Goal: Check status: Check status

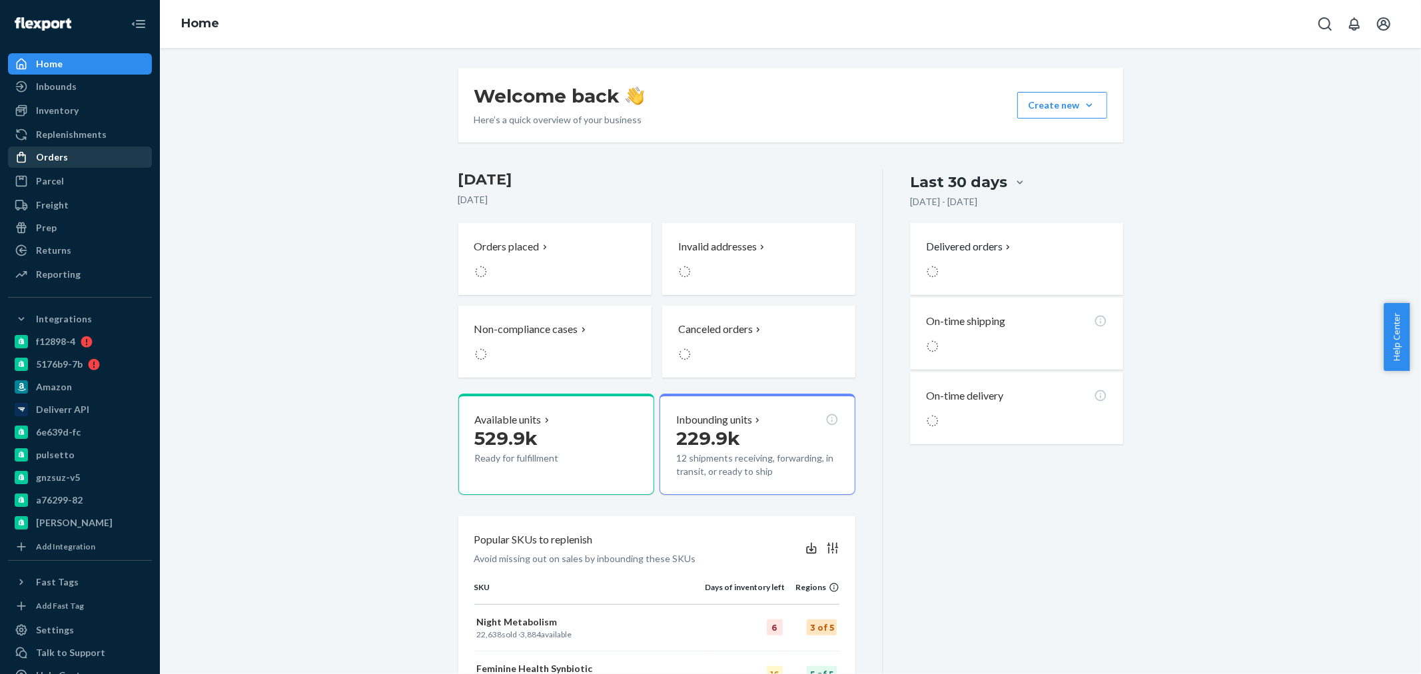
click at [39, 151] on div "Orders" at bounding box center [52, 157] width 32 height 13
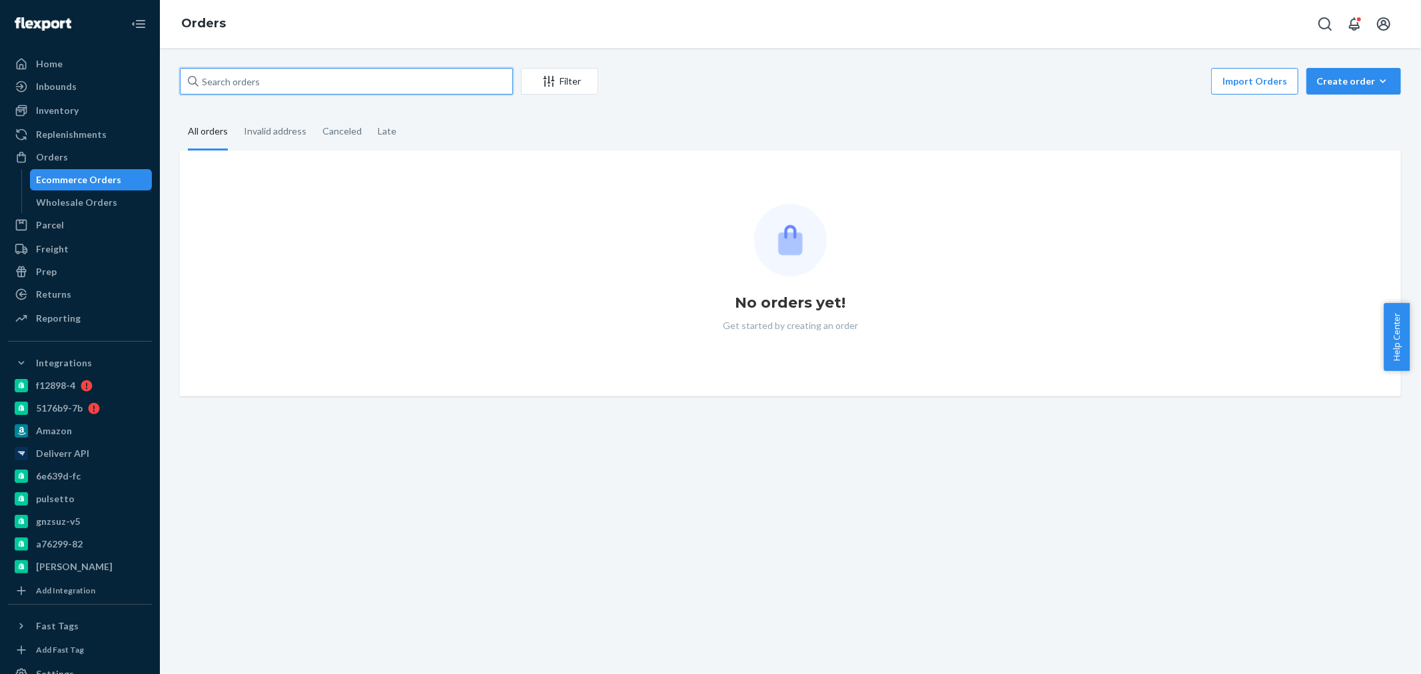
click at [270, 91] on input "text" at bounding box center [346, 81] width 333 height 27
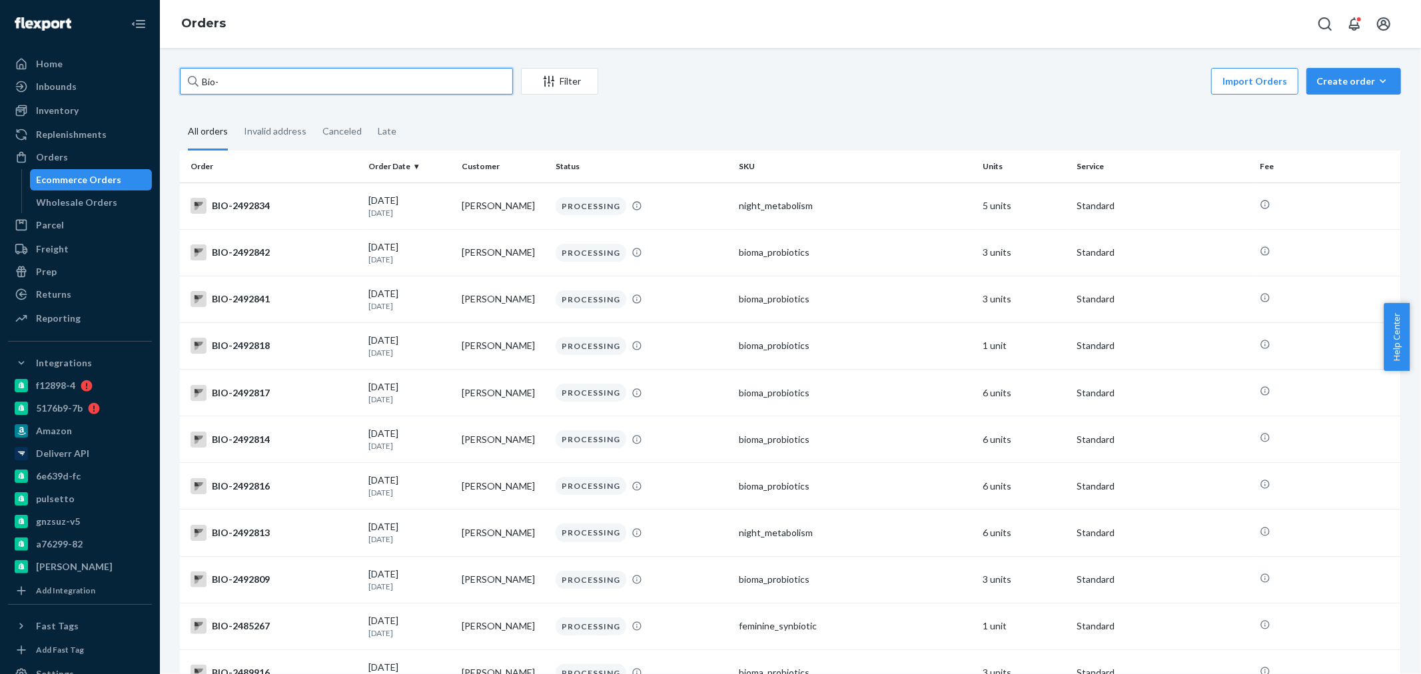
paste input "2060500"
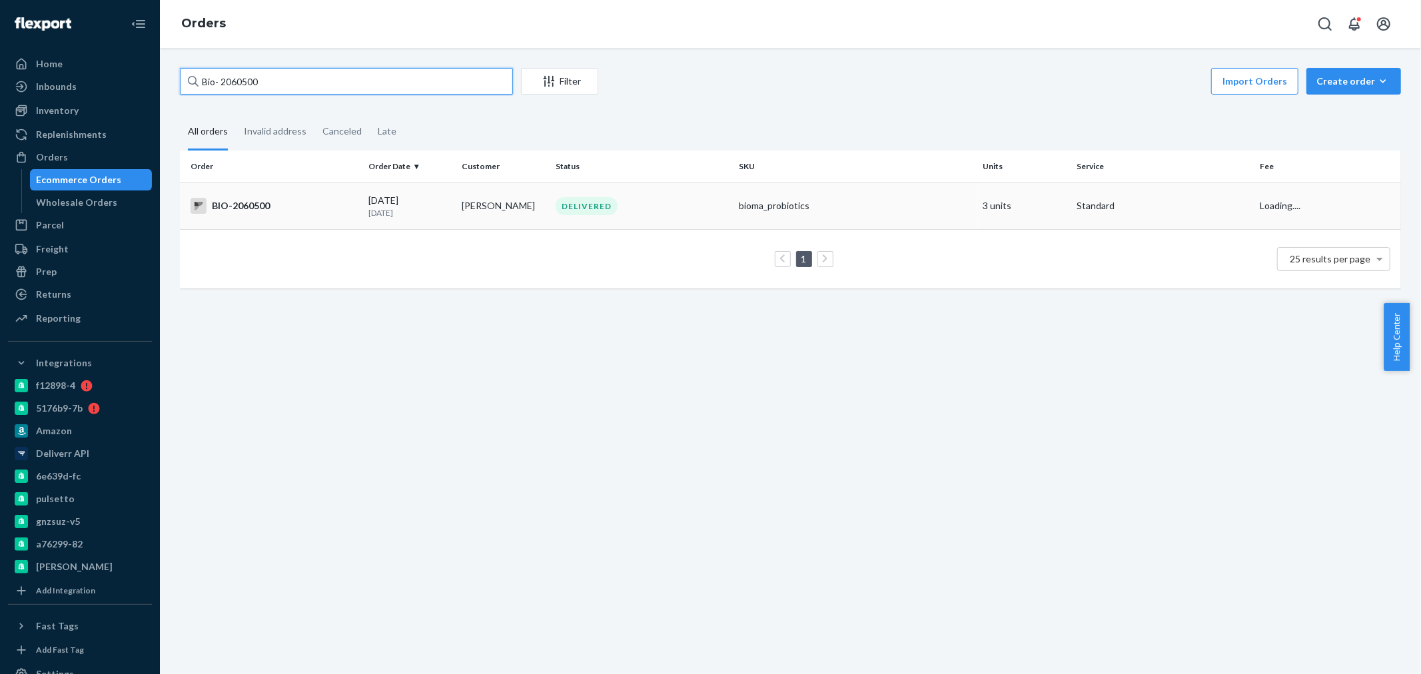
type input "Bio- 2060500"
click at [308, 198] on div "BIO-2060500" at bounding box center [274, 206] width 167 height 16
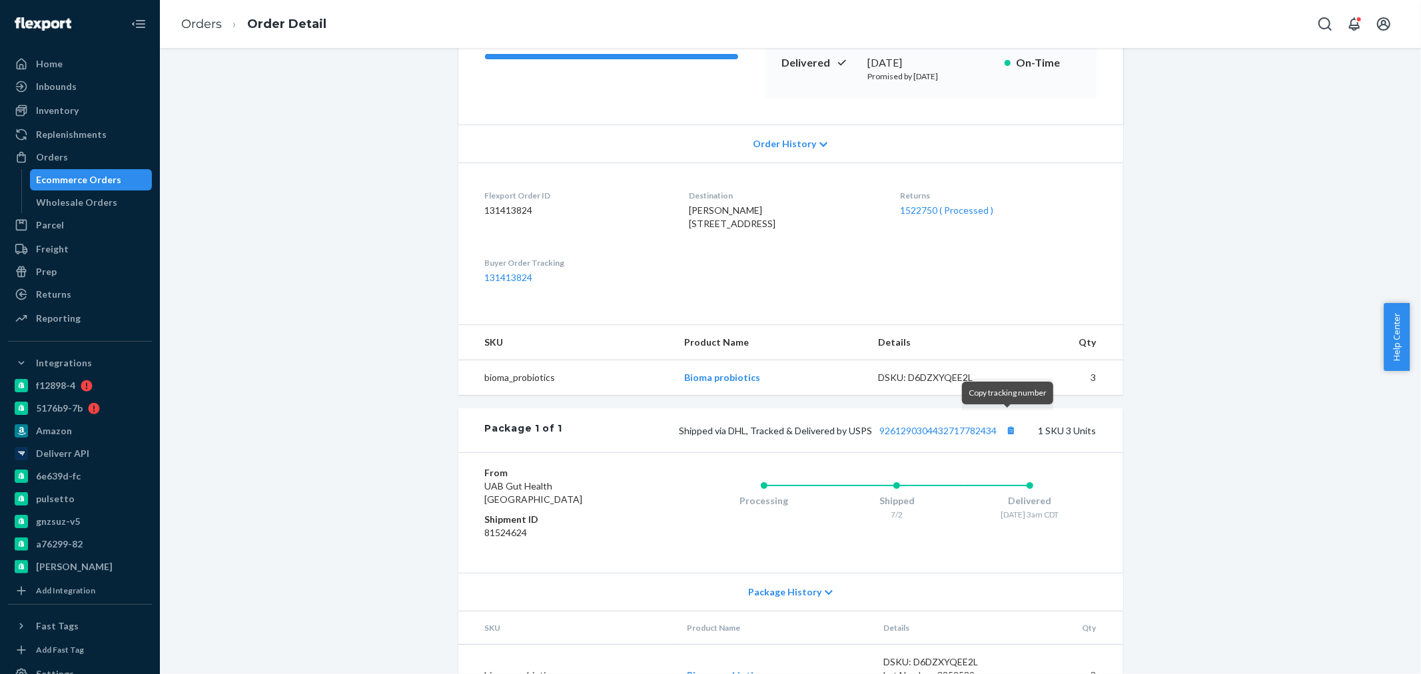
scroll to position [284, 0]
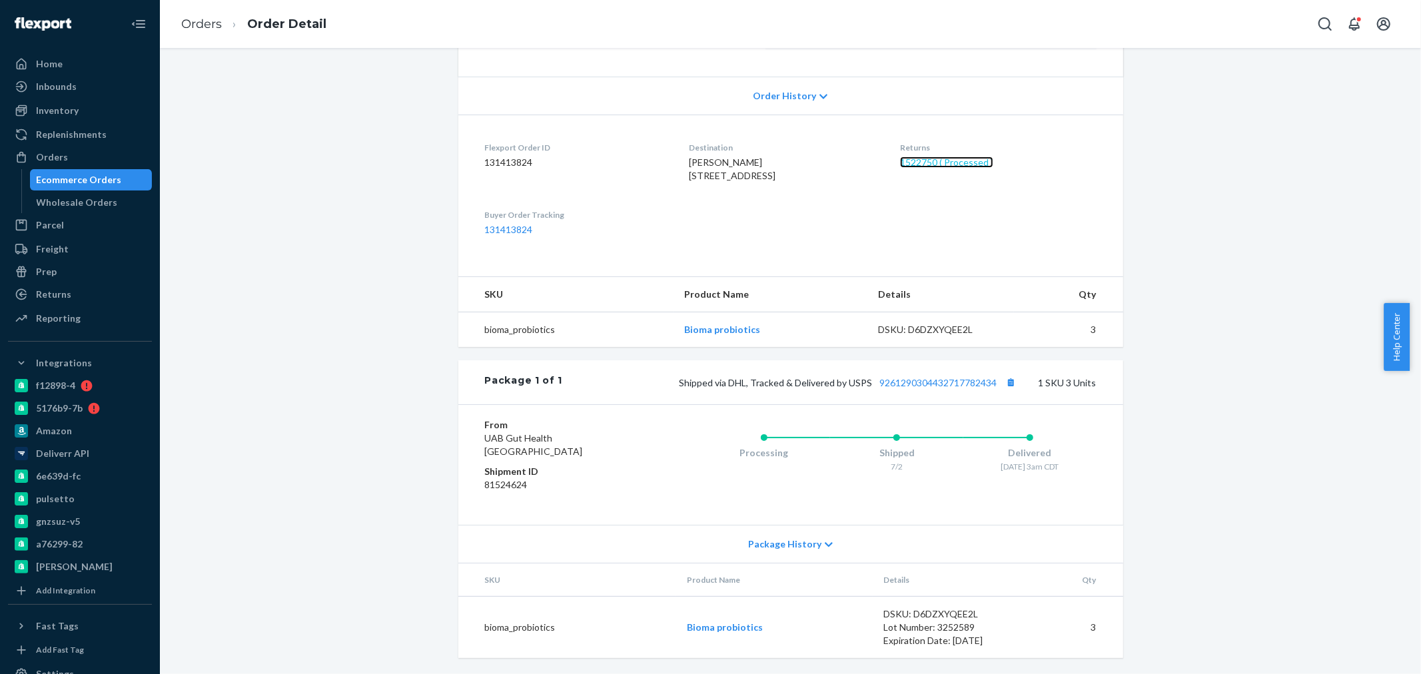
click at [964, 157] on link "1522750 ( Processed )" at bounding box center [946, 162] width 93 height 11
